Goal: Navigation & Orientation: Find specific page/section

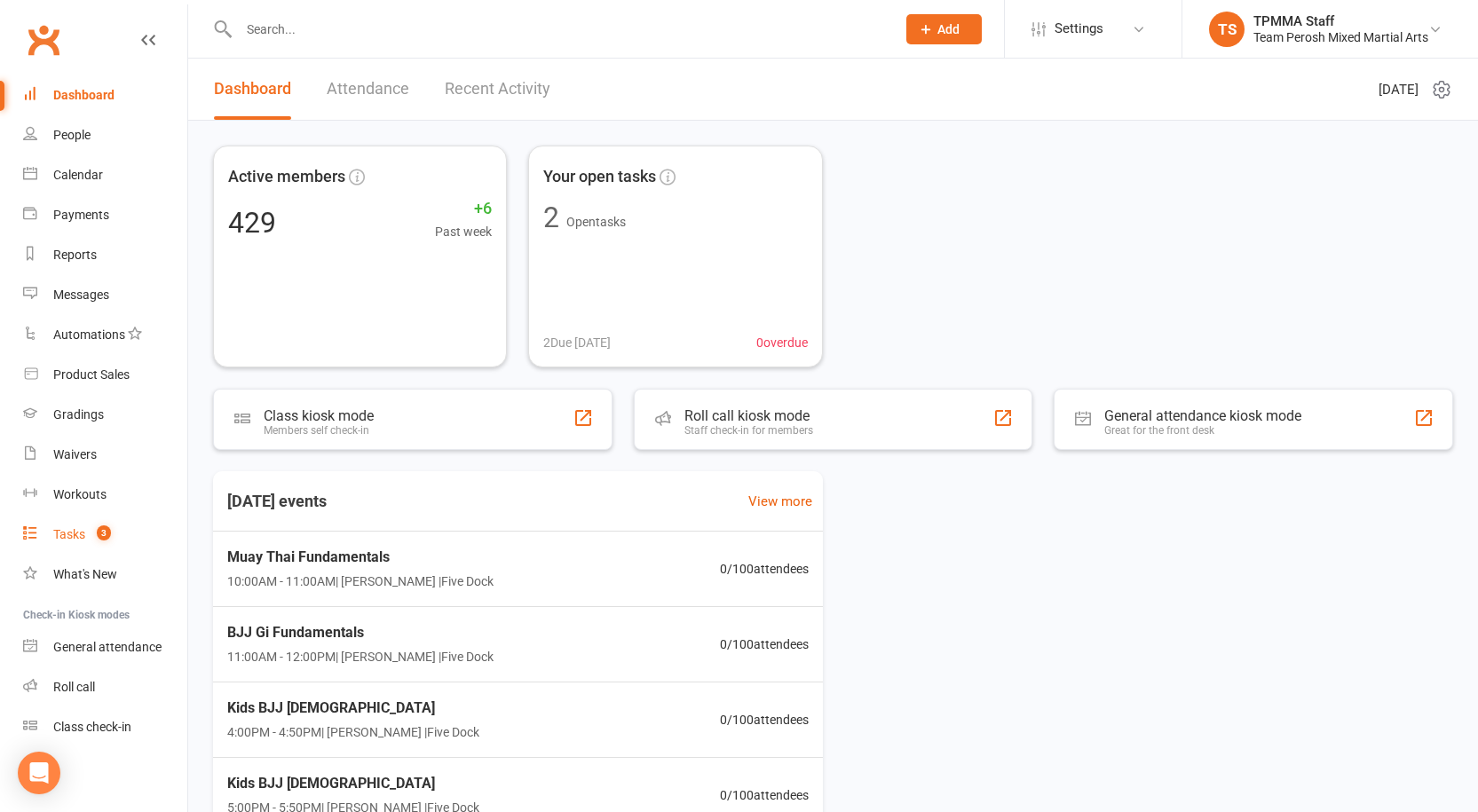
click at [79, 535] on div "Tasks" at bounding box center [70, 534] width 32 height 14
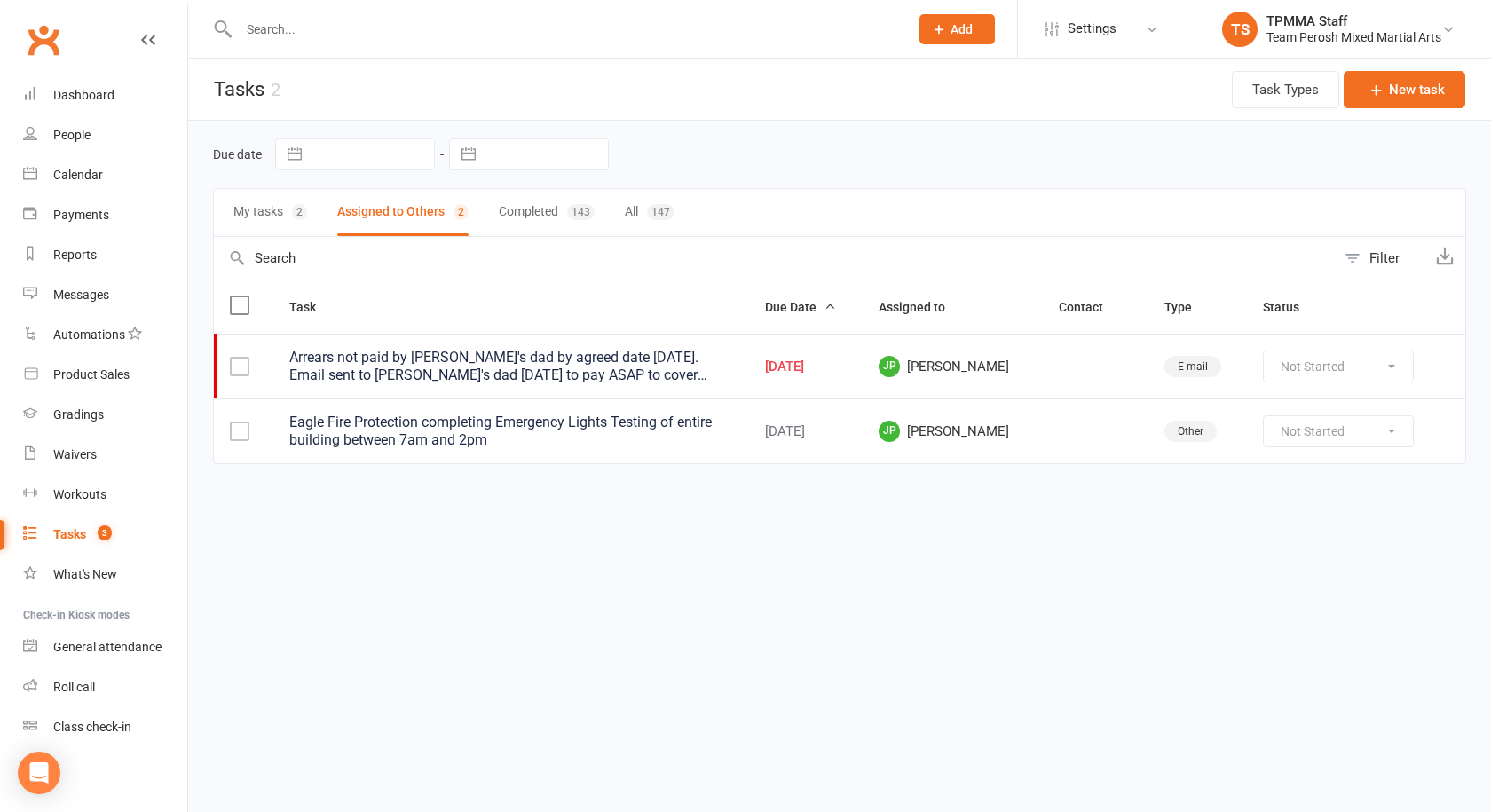
click at [273, 213] on button "My tasks 2" at bounding box center [270, 213] width 73 height 47
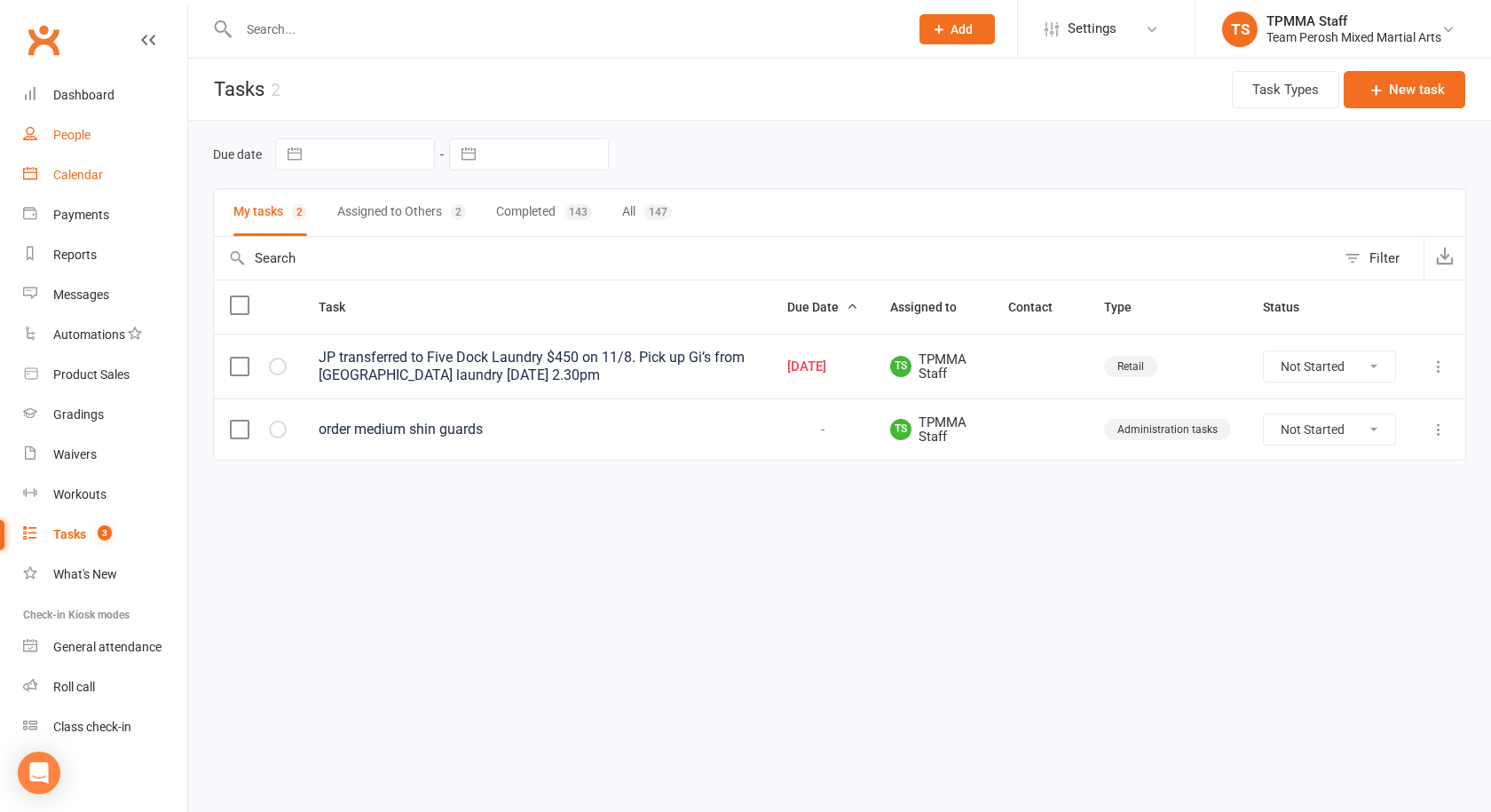
click at [53, 137] on link "People" at bounding box center [105, 135] width 164 height 40
click at [63, 176] on div "Calendar" at bounding box center [79, 175] width 50 height 14
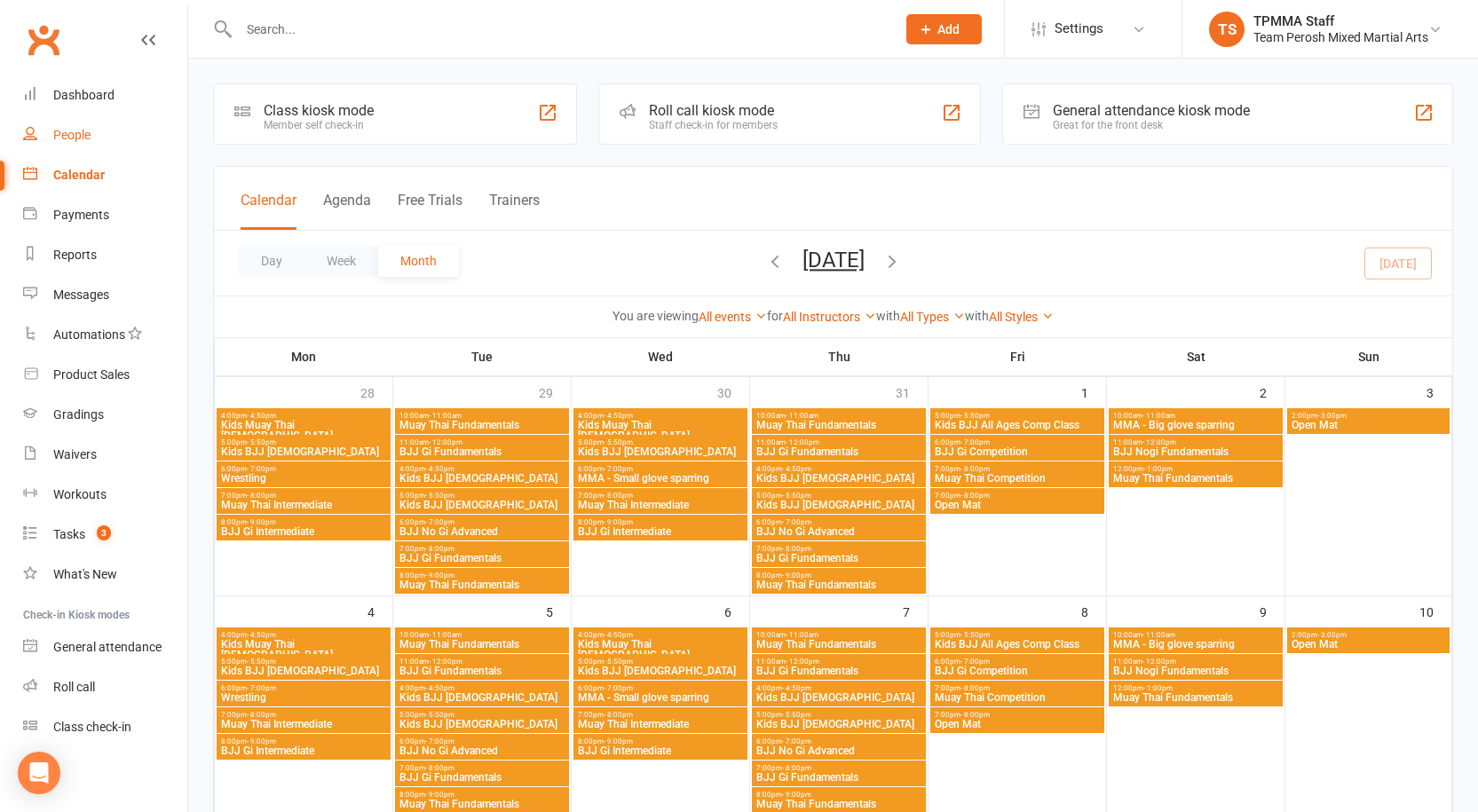
click at [58, 132] on div "People" at bounding box center [72, 135] width 38 height 14
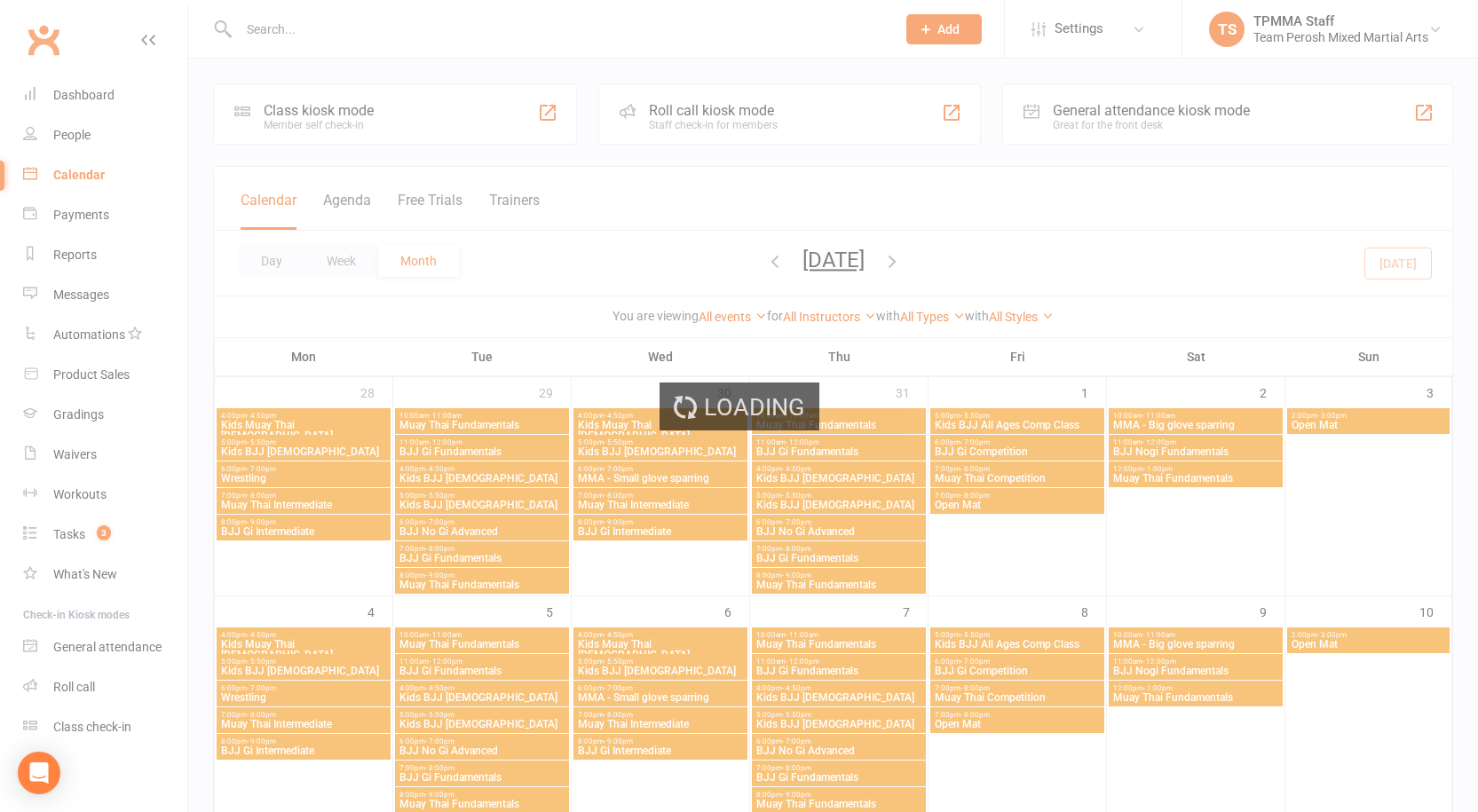
select select "false"
select select "active_trial"
select select "100"
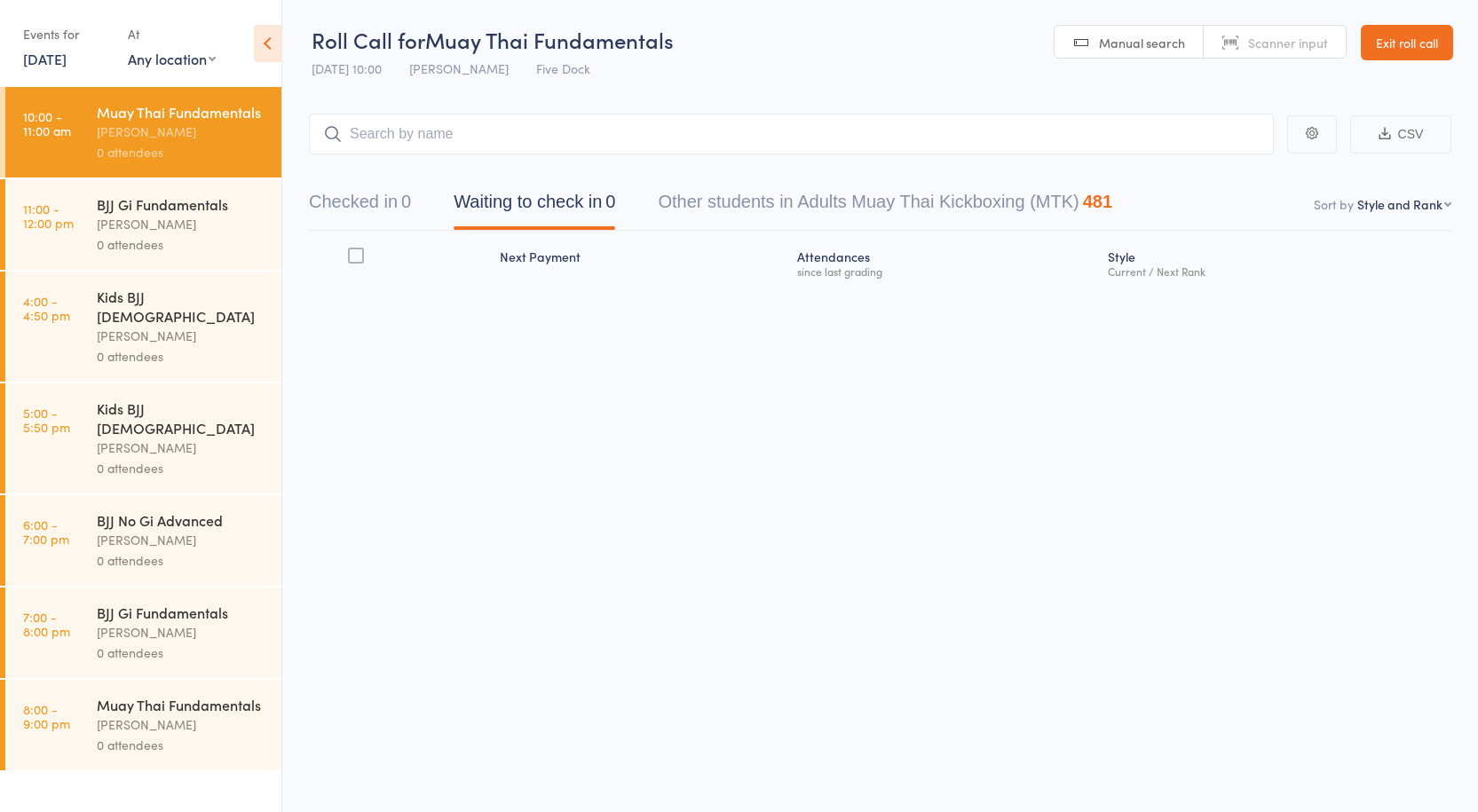
click at [212, 223] on div "[PERSON_NAME]" at bounding box center [181, 223] width 170 height 21
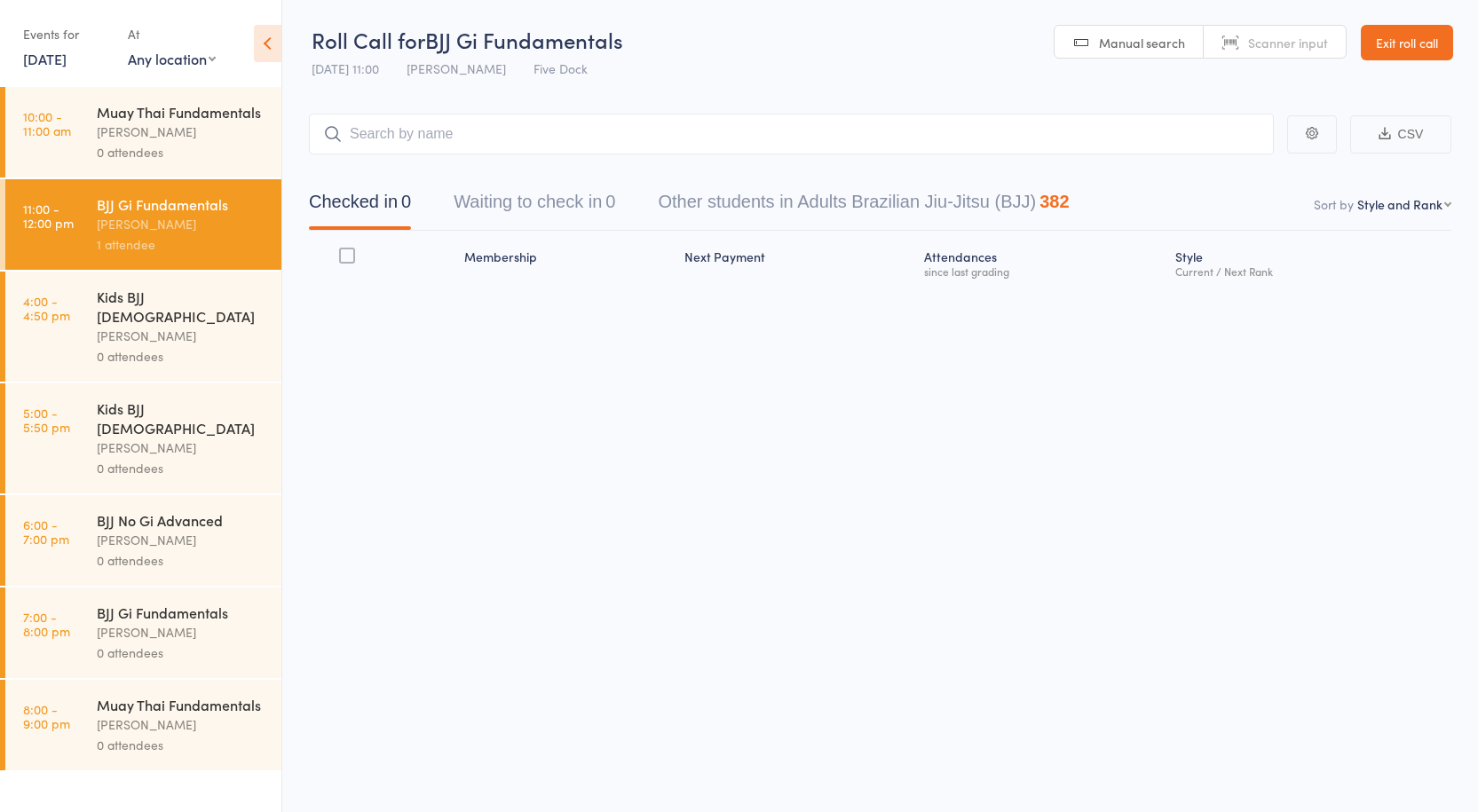
click at [245, 155] on div "0 attendees" at bounding box center [181, 152] width 170 height 21
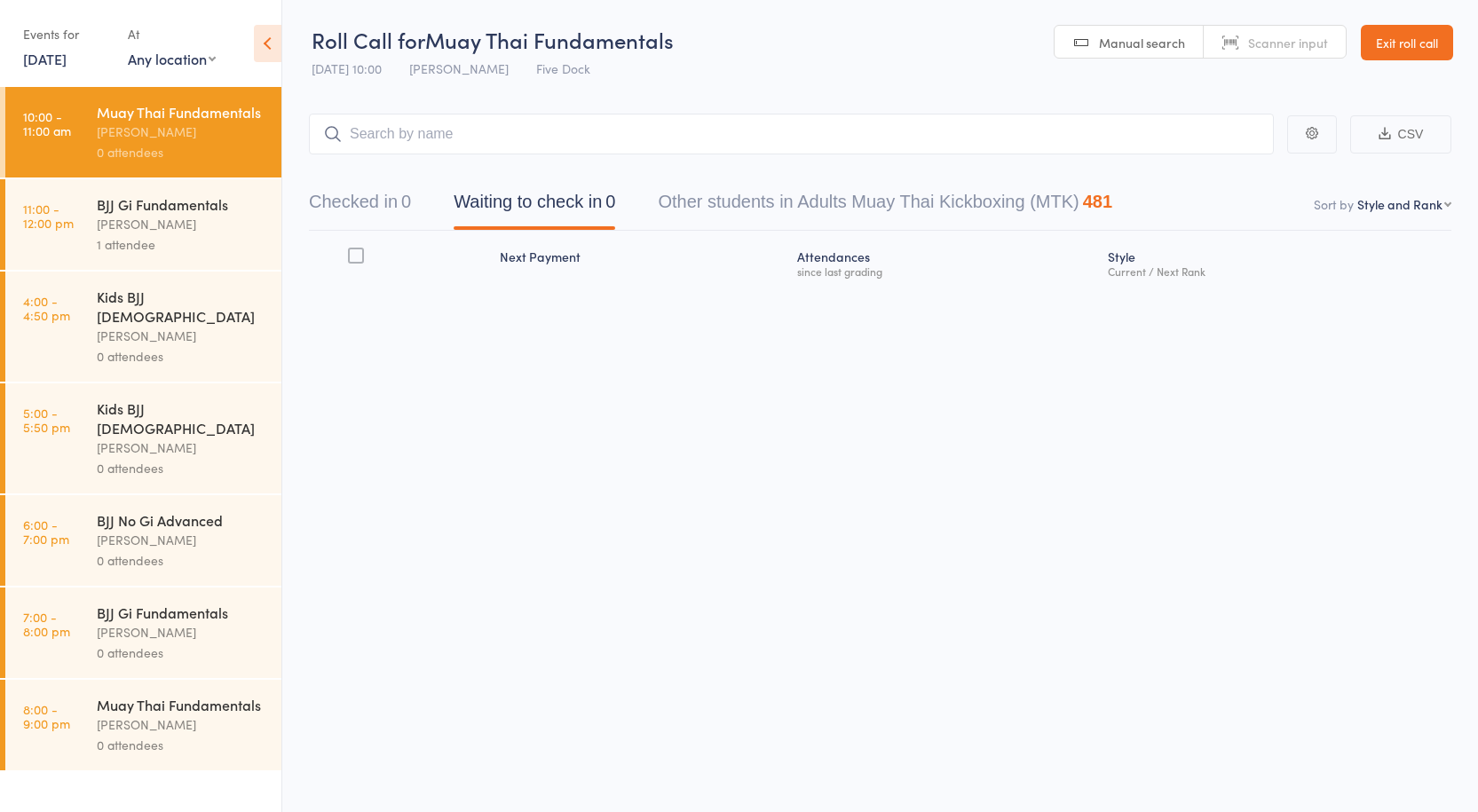
click at [89, 204] on link "11:00 - 12:00 pm BJJ Gi Fundamentals Anthony Perosh 1 attendee" at bounding box center [143, 224] width 276 height 90
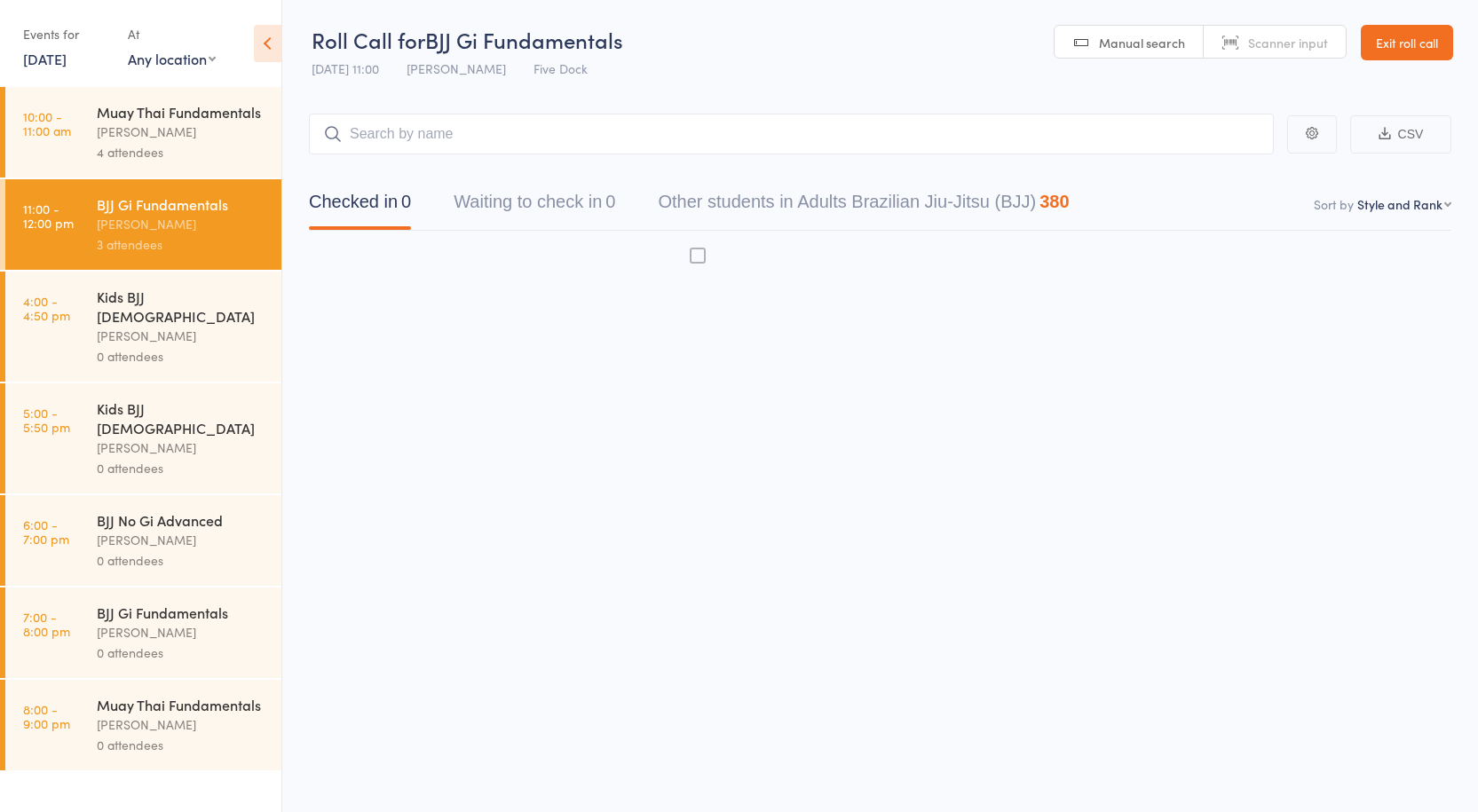
click at [144, 140] on div "[PERSON_NAME]" at bounding box center [181, 131] width 170 height 21
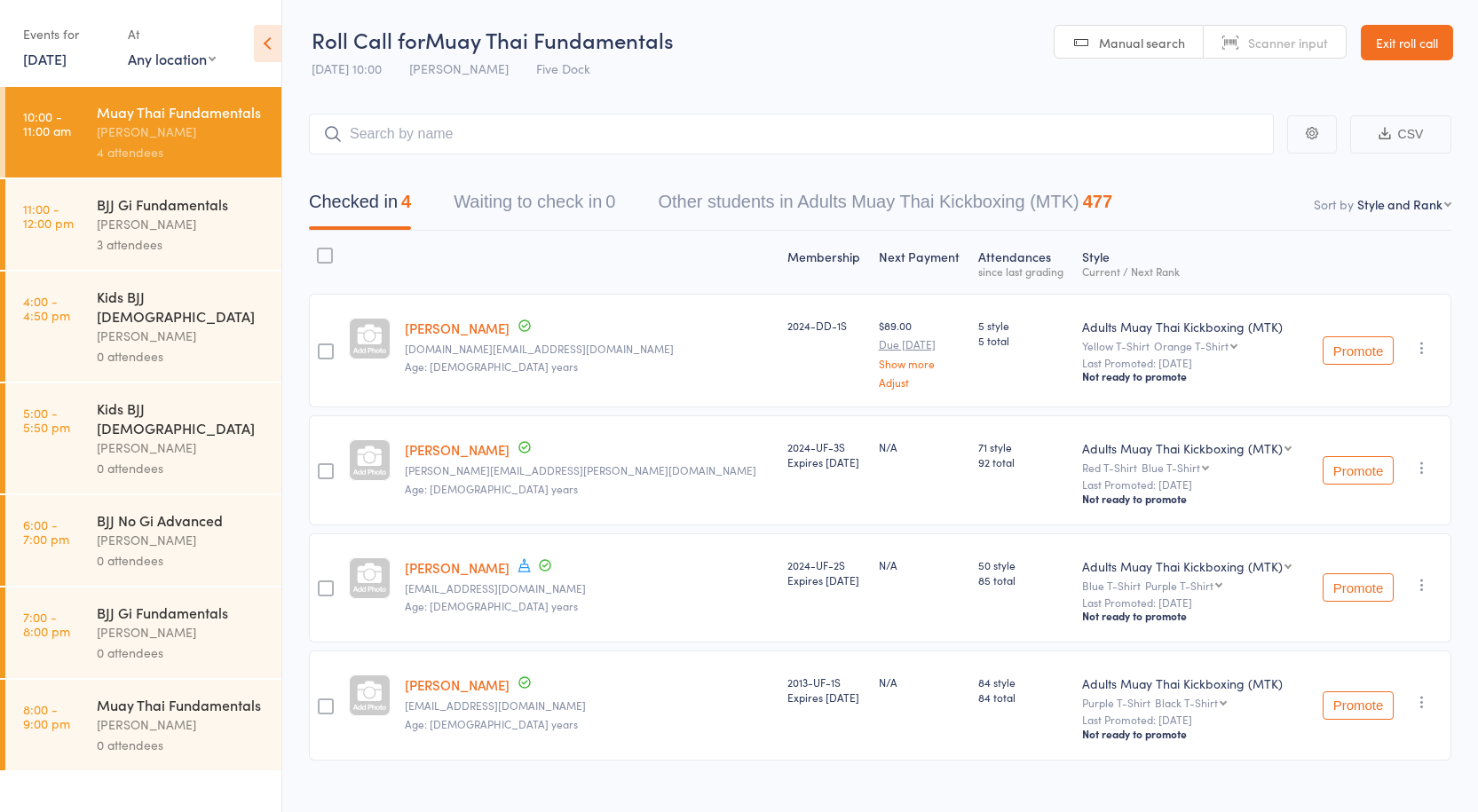
click at [582, 563] on div "Risto Doneski evo_gt1@hotmail.com Age: 42 years" at bounding box center [589, 588] width 382 height 109
click at [175, 232] on div "[PERSON_NAME]" at bounding box center [181, 223] width 170 height 21
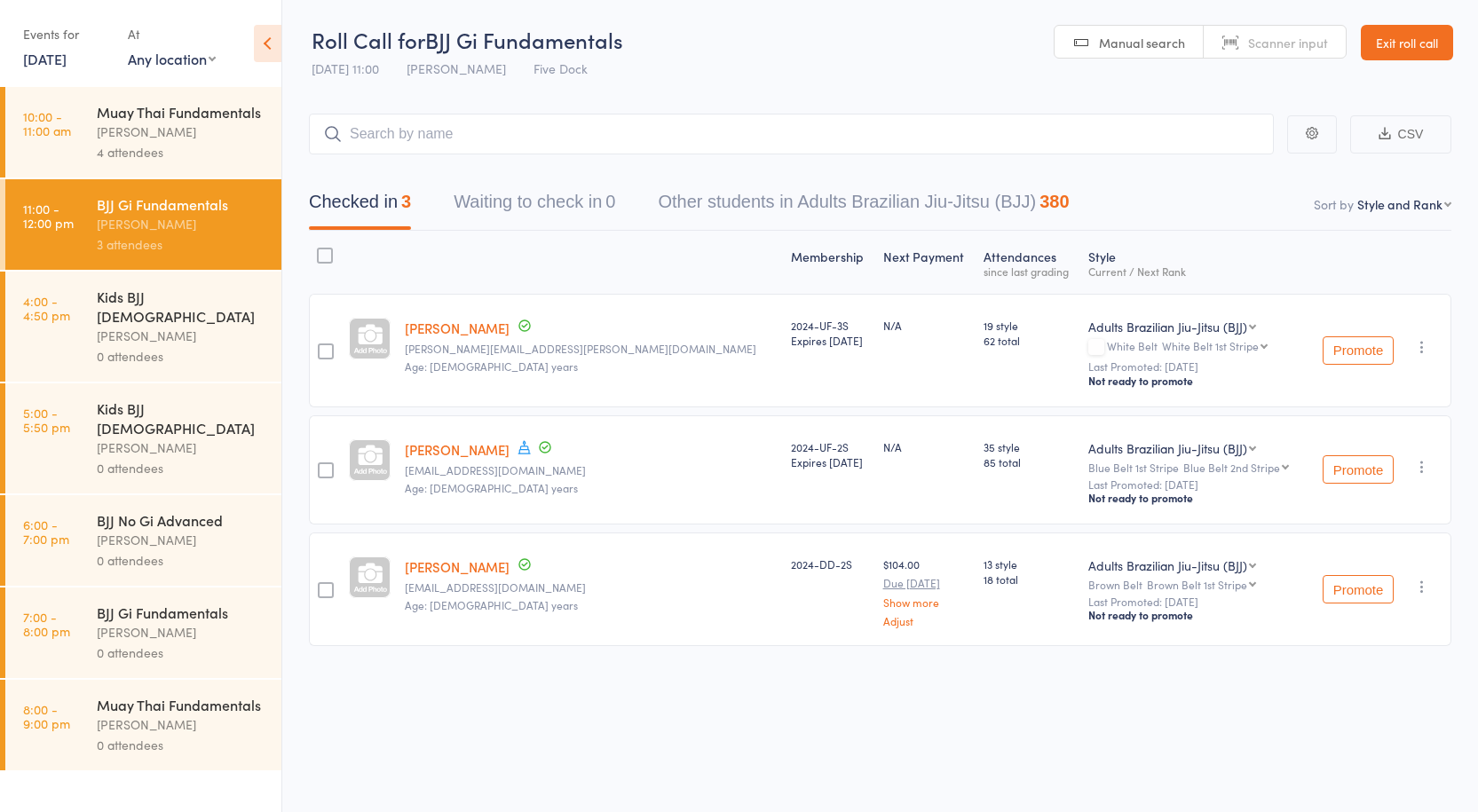
click at [158, 126] on div "Anthony Perosh" at bounding box center [181, 131] width 170 height 21
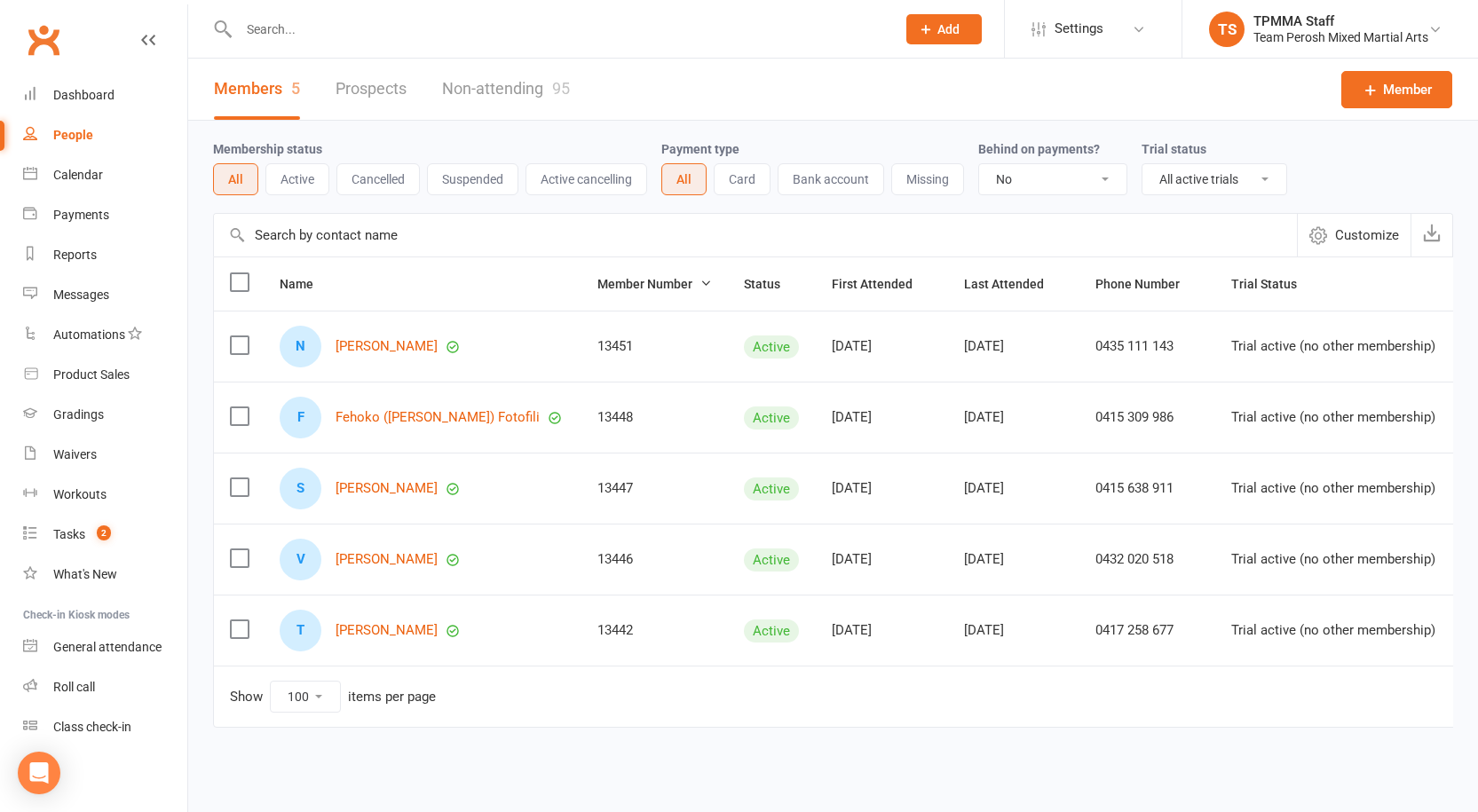
select select "false"
select select "active_trial"
select select "100"
